Goal: Entertainment & Leisure: Consume media (video, audio)

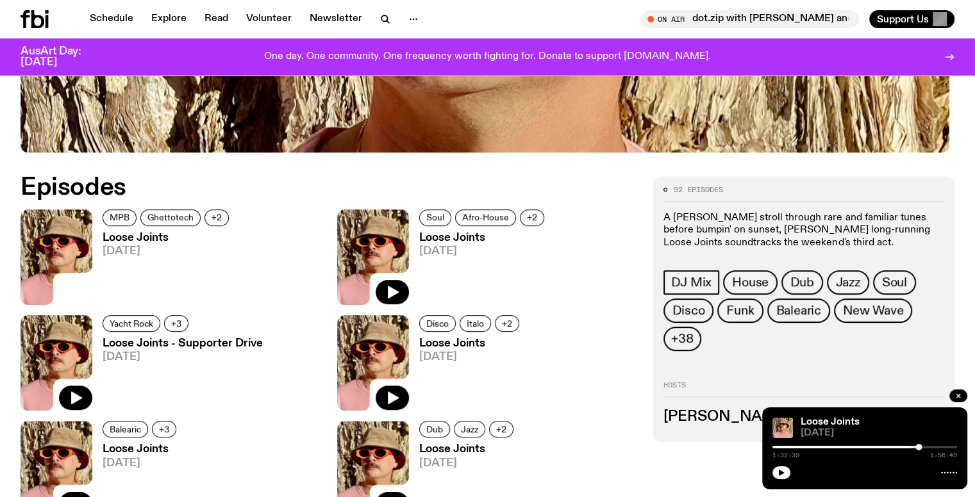
scroll to position [442, 0]
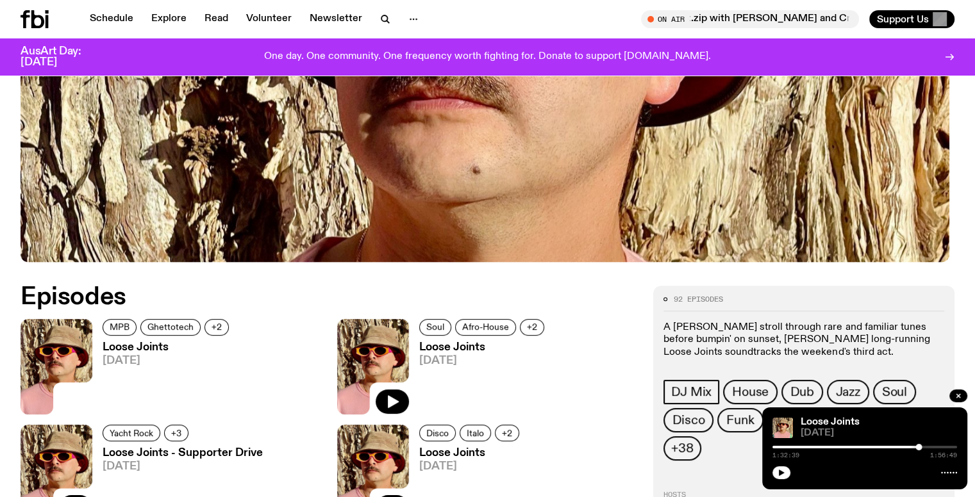
click at [120, 359] on span "05.10.25" at bounding box center [168, 361] width 130 height 11
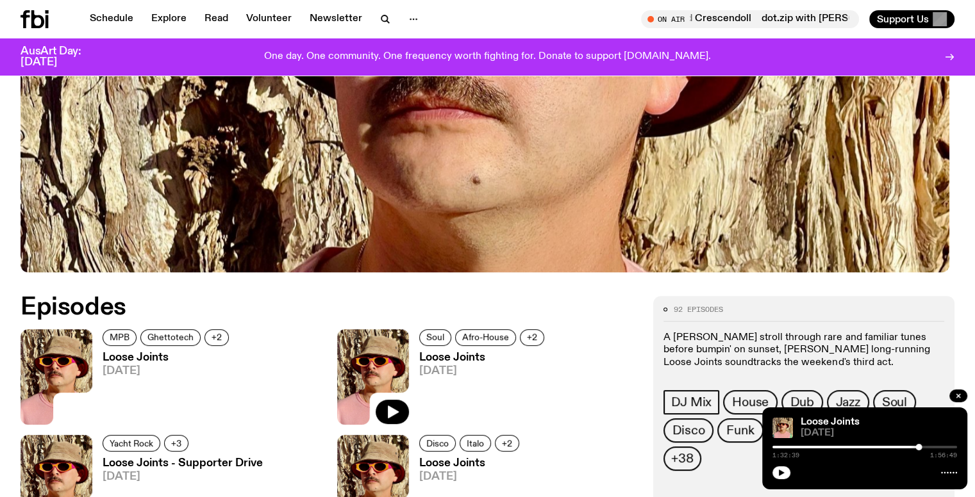
scroll to position [560, 0]
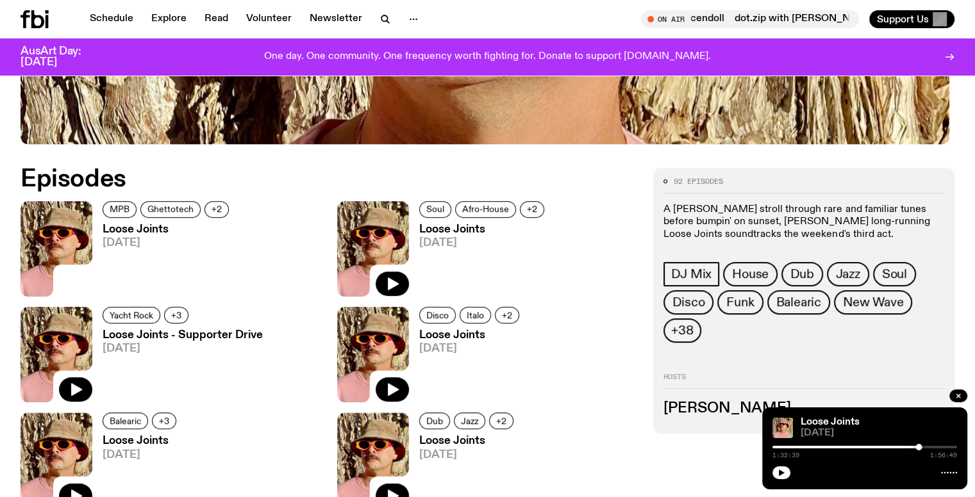
click at [419, 238] on span "28.09.25" at bounding box center [483, 243] width 129 height 11
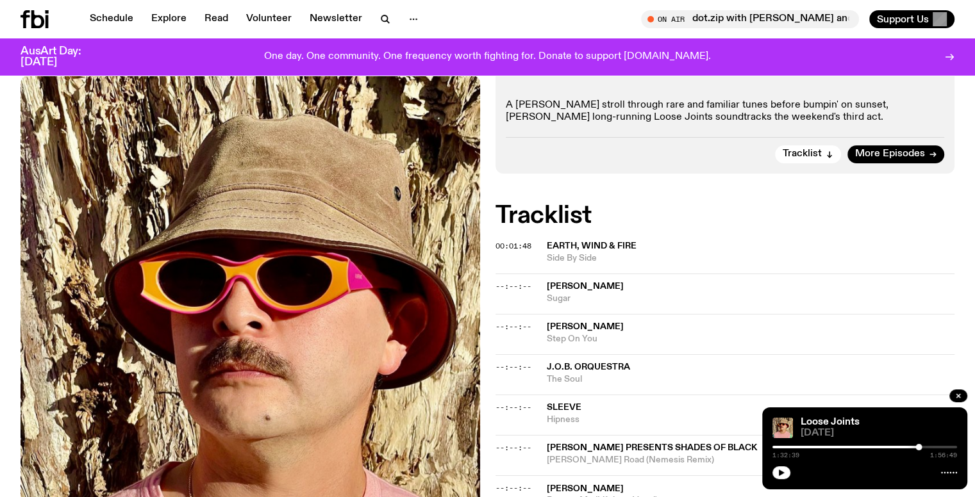
scroll to position [57, 0]
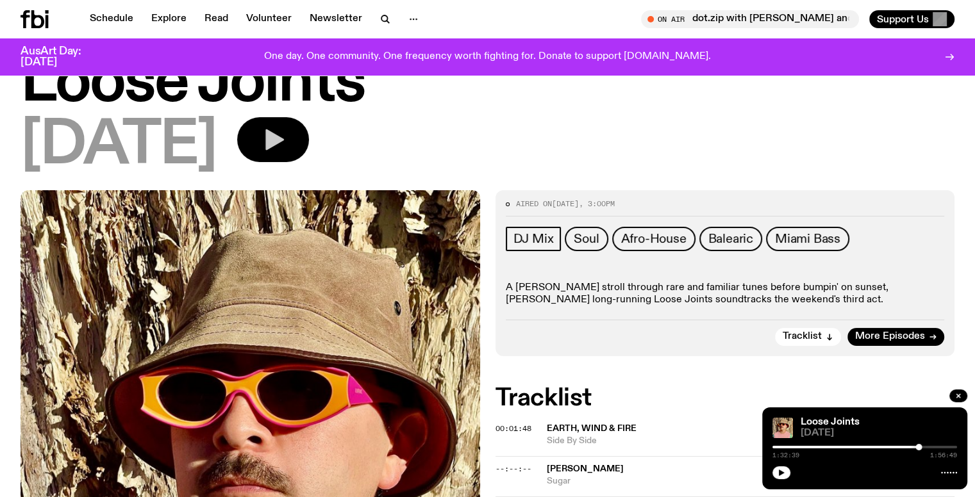
click at [284, 134] on icon "button" at bounding box center [274, 139] width 19 height 21
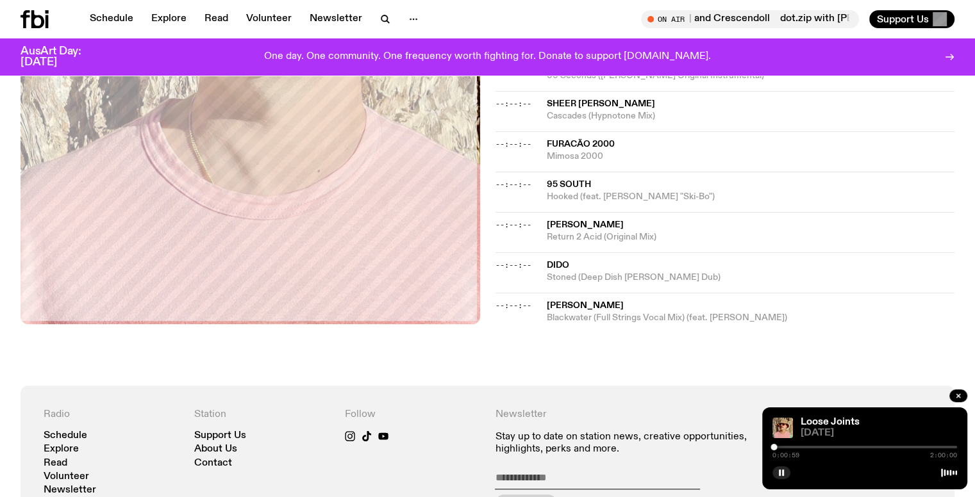
scroll to position [1018, 0]
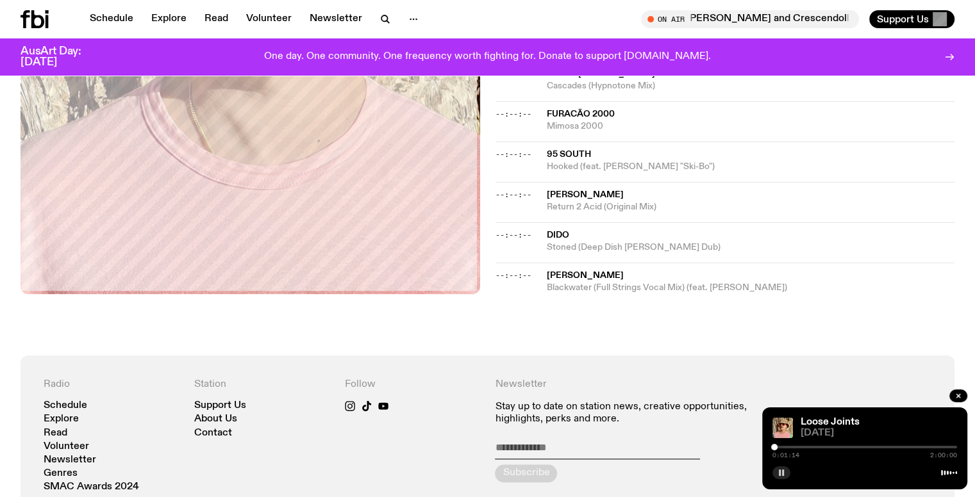
click at [783, 474] on rect "button" at bounding box center [783, 473] width 2 height 6
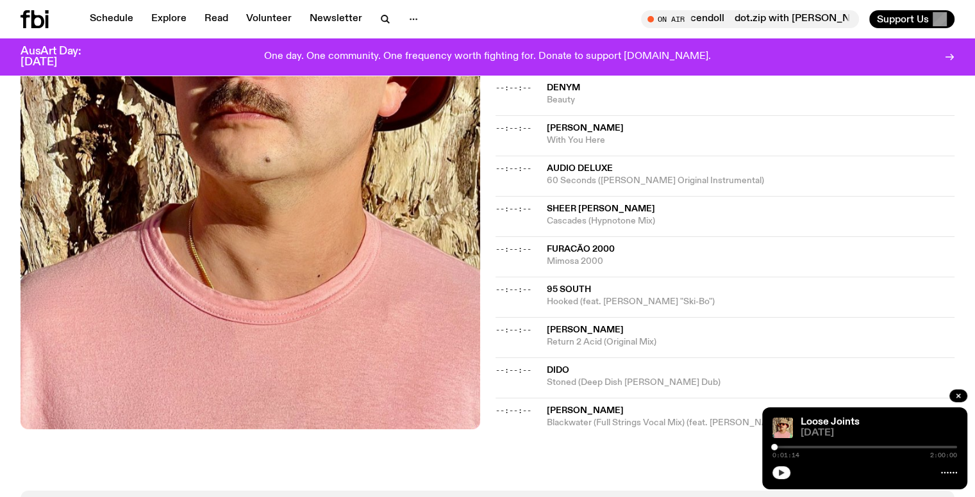
scroll to position [762, 0]
